Goal: Book appointment/travel/reservation

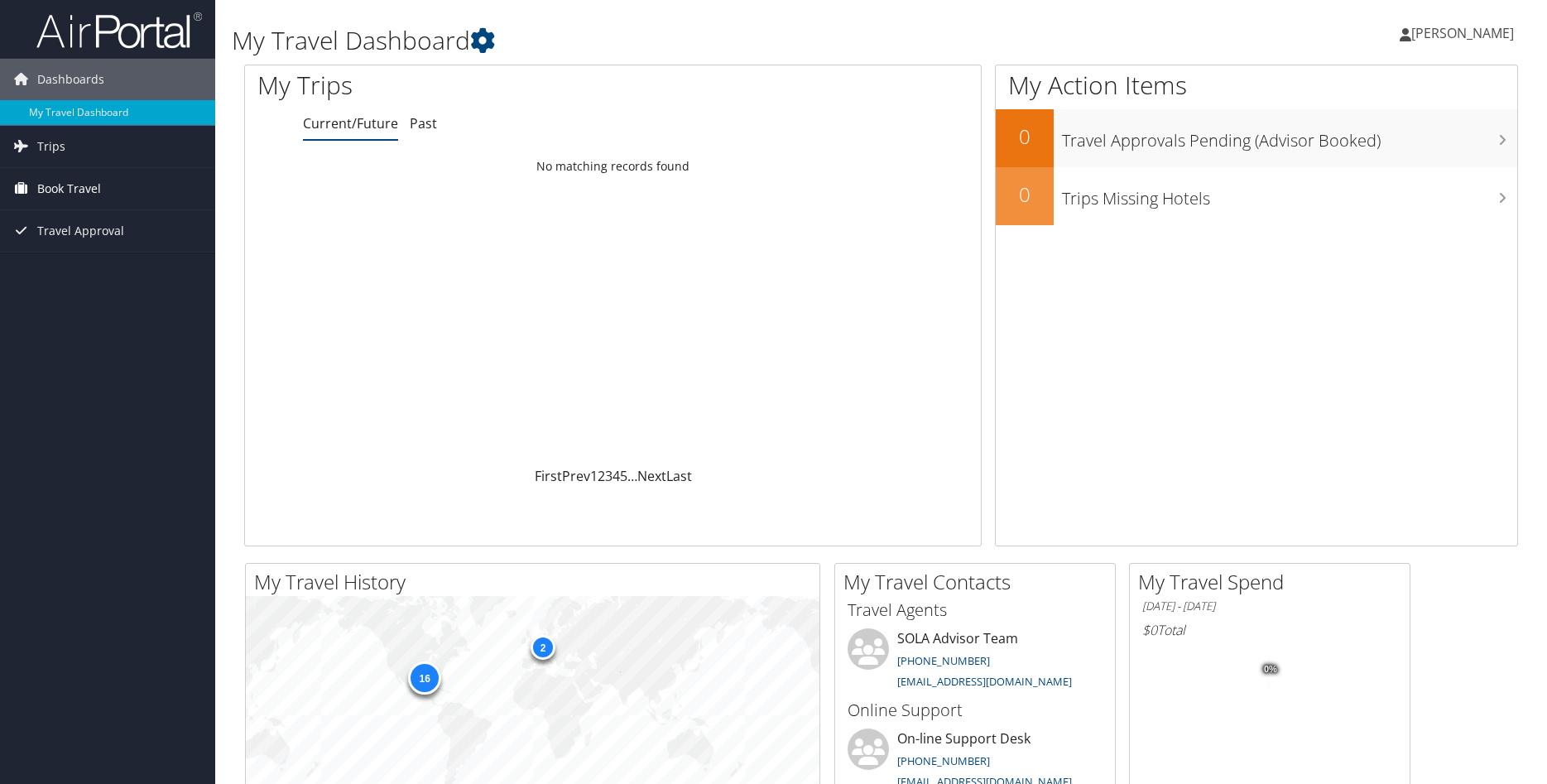
click at [72, 196] on span "Book Travel" at bounding box center [69, 188] width 63 height 41
click at [60, 244] on link "Book/Manage Online Trips" at bounding box center [107, 246] width 215 height 25
